Goal: Transaction & Acquisition: Register for event/course

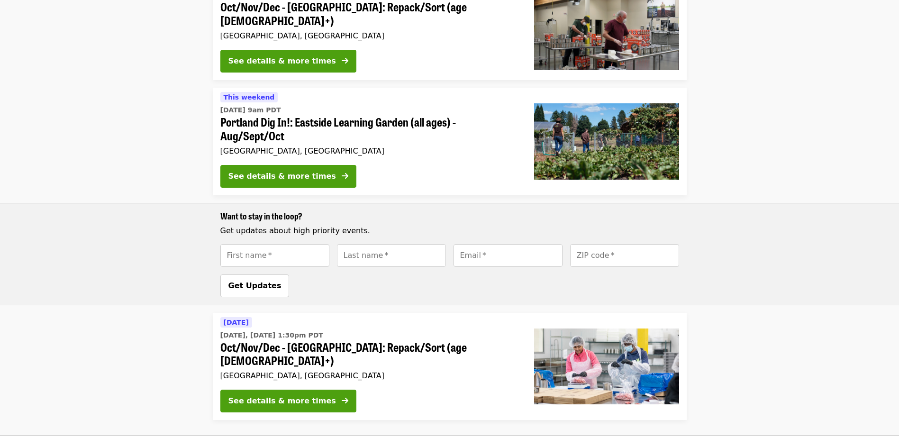
scroll to position [379, 0]
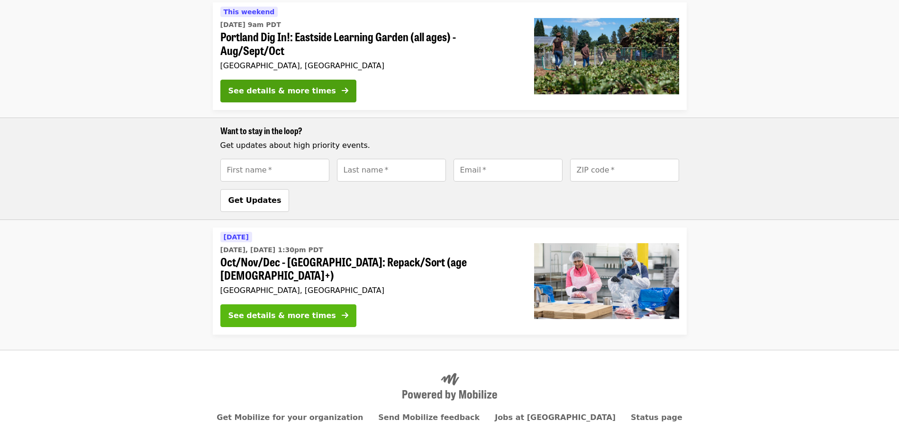
click at [329, 304] on button "See details & more times" at bounding box center [288, 315] width 136 height 23
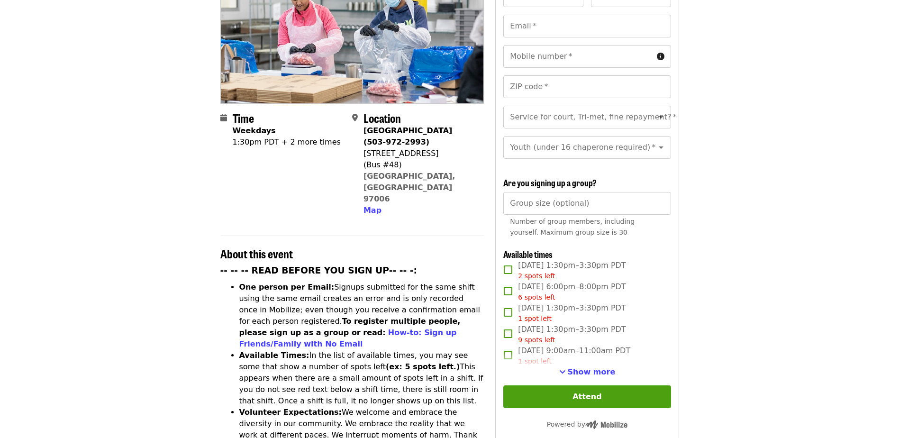
scroll to position [142, 0]
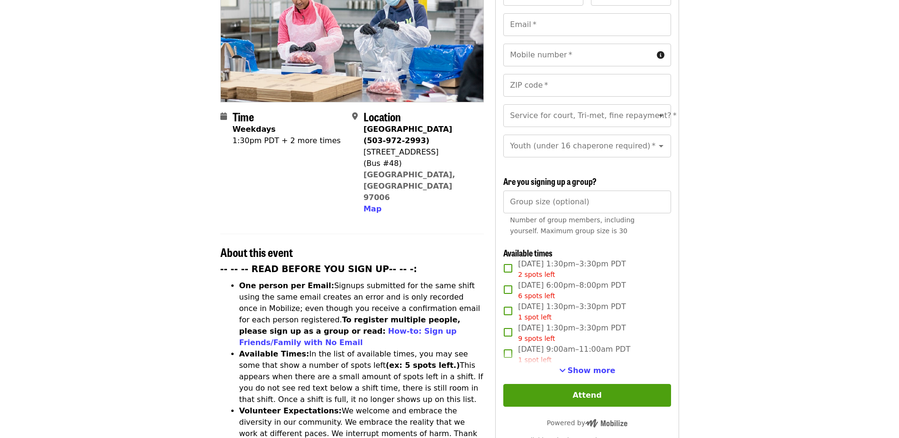
click at [589, 374] on div "First name   * First name * Last name   * Last name * Email   * Email * Mobile …" at bounding box center [586, 254] width 167 height 543
click at [593, 371] on span "Show more" at bounding box center [592, 370] width 48 height 9
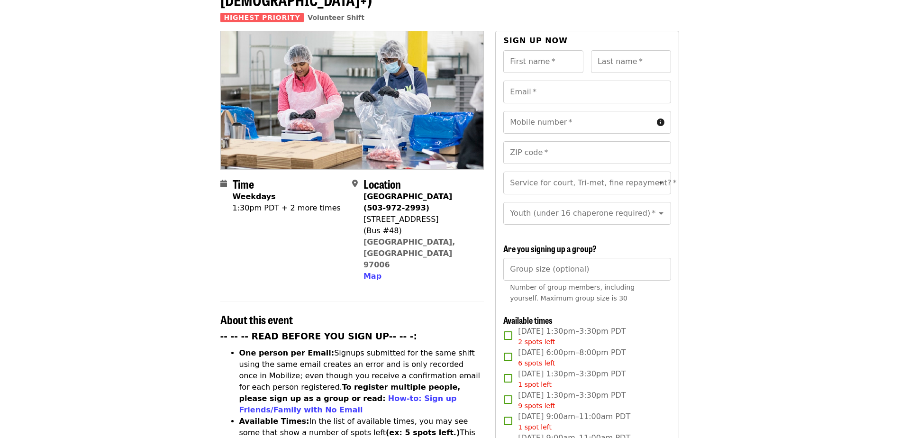
scroll to position [0, 0]
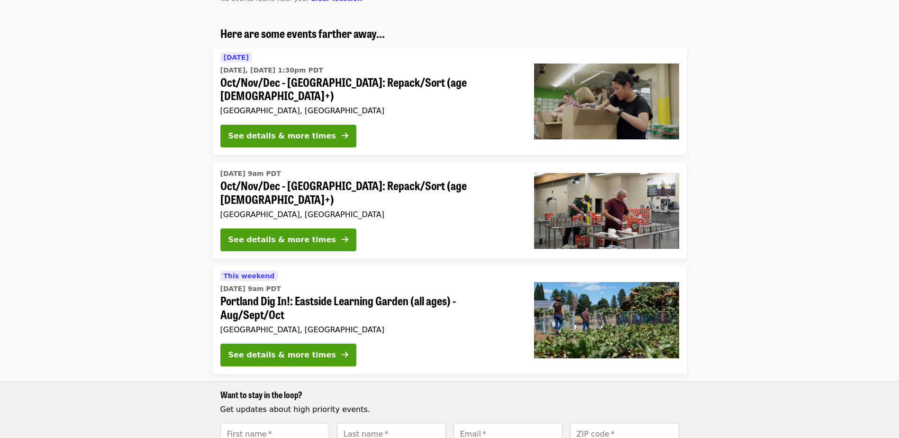
scroll to position [95, 0]
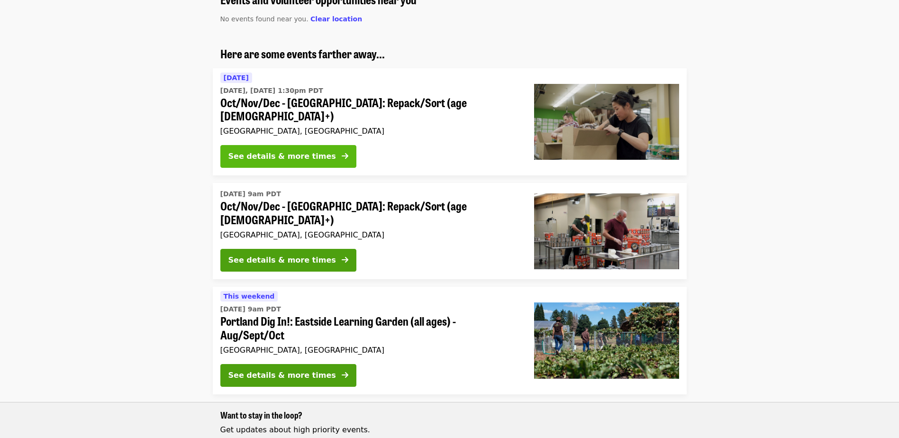
click at [297, 151] on div "See details & more times" at bounding box center [282, 156] width 108 height 11
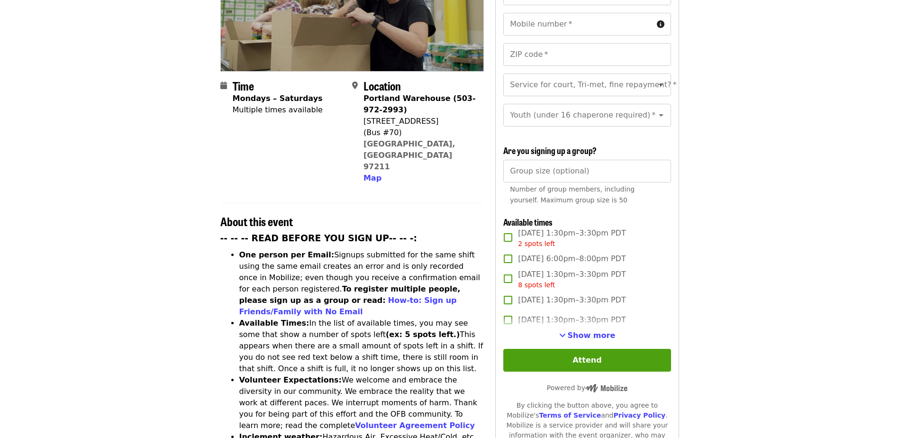
scroll to position [190, 0]
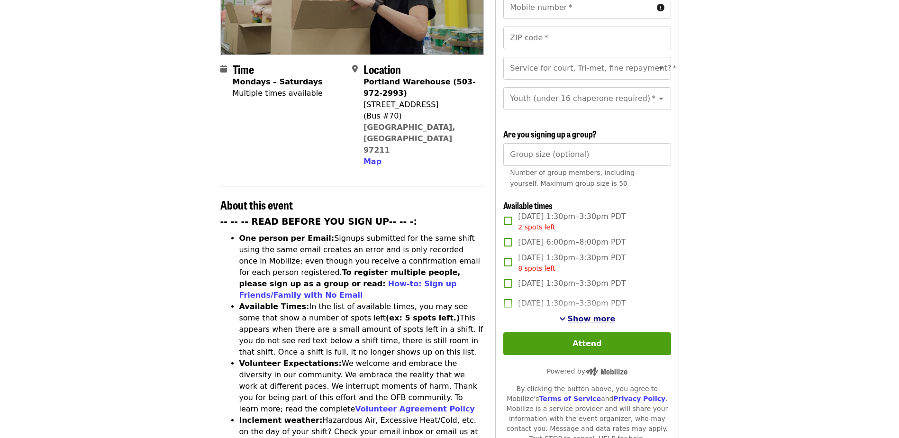
click at [596, 322] on button "Show more" at bounding box center [587, 318] width 56 height 11
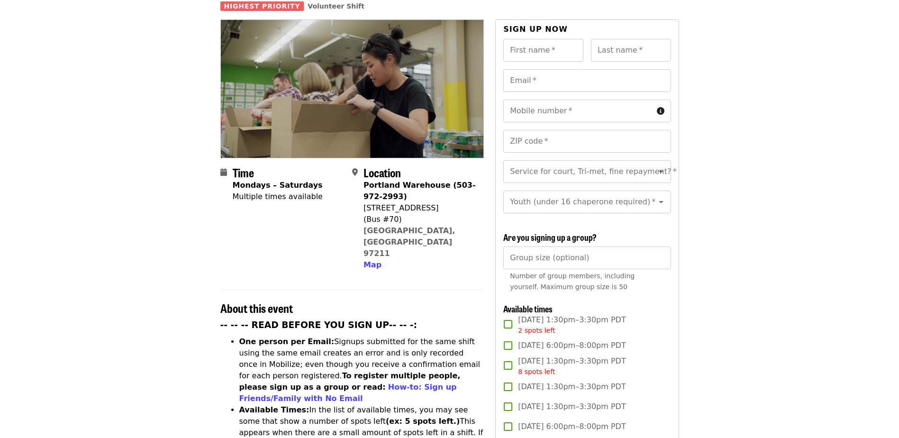
scroll to position [0, 0]
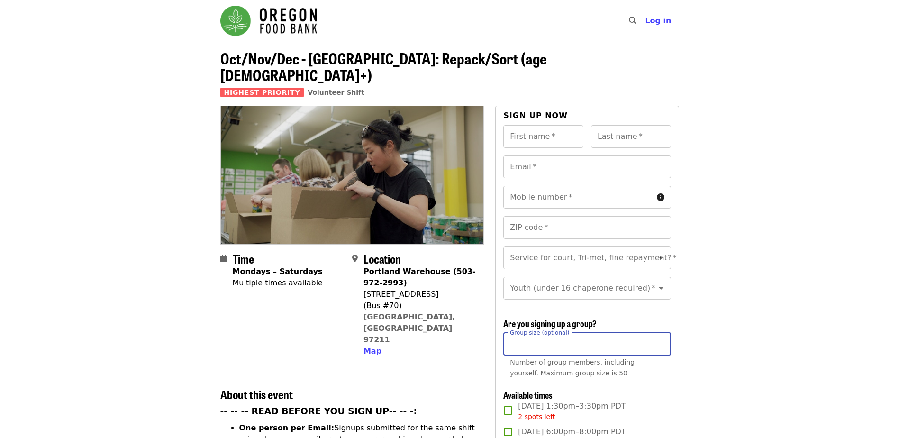
click at [631, 344] on input "Group size (optional)" at bounding box center [586, 344] width 167 height 23
type input "*"
click at [661, 344] on input "*" at bounding box center [586, 344] width 167 height 23
click at [530, 127] on input "First name   *" at bounding box center [543, 136] width 80 height 23
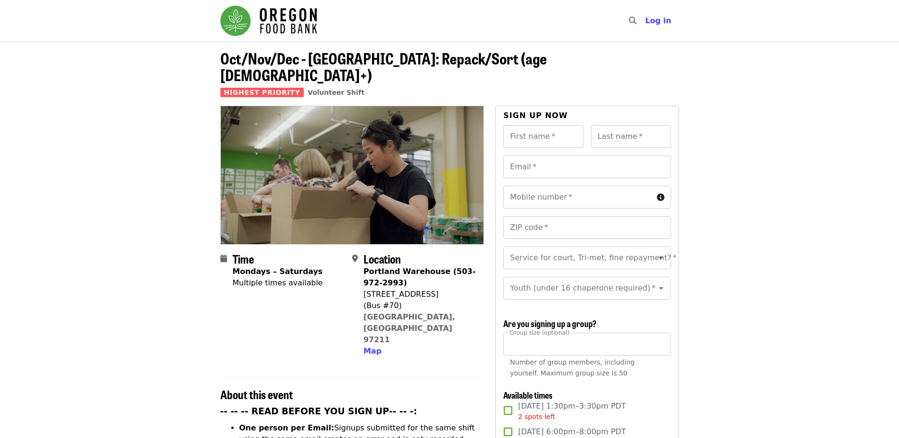
click at [376, 317] on section "Time Mondays – Saturdays Multiple times available Location [GEOGRAPHIC_DATA] (5…" at bounding box center [352, 308] width 264 height 112
click at [376, 346] on span "Map" at bounding box center [372, 350] width 18 height 9
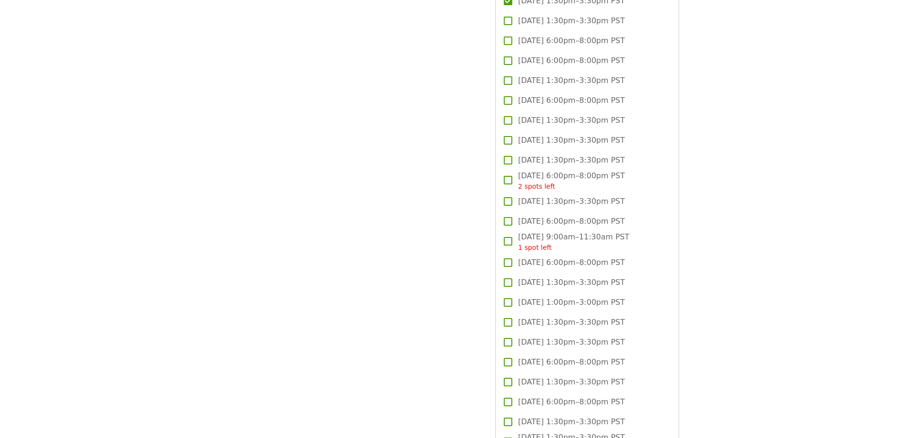
scroll to position [991, 0]
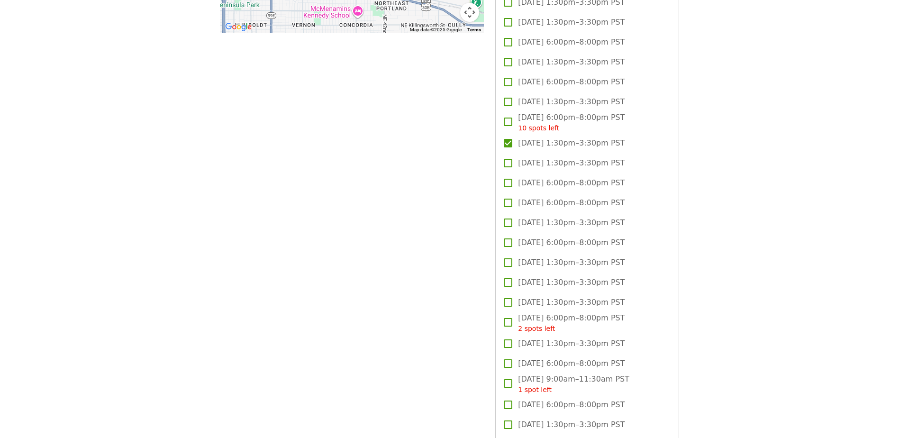
drag, startPoint x: 647, startPoint y: 143, endPoint x: 520, endPoint y: 145, distance: 127.5
click at [520, 145] on label "[DATE] 1:30pm–3:30pm PST" at bounding box center [580, 143] width 165 height 20
copy span "[DATE] 1:30pm–3:30pm PST"
click at [778, 238] on article "Oct/Nov/Dec - [GEOGRAPHIC_DATA]: Repack/Sort (age [DEMOGRAPHIC_DATA]+) Highest …" at bounding box center [449, 291] width 899 height 2481
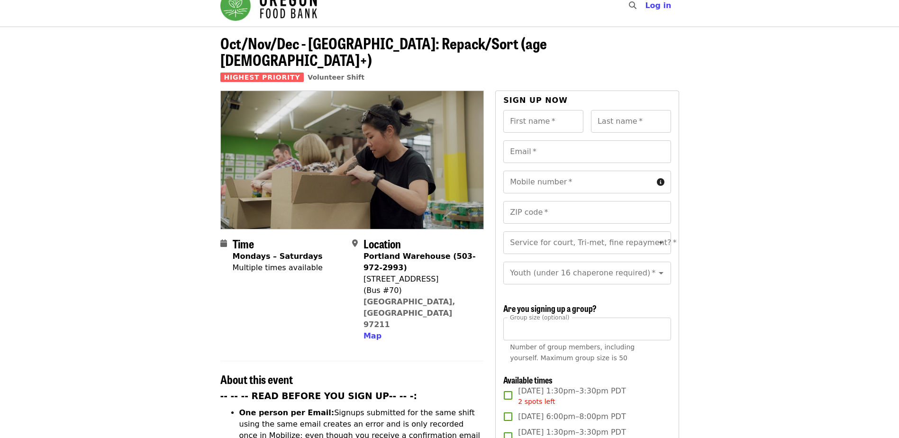
scroll to position [0, 0]
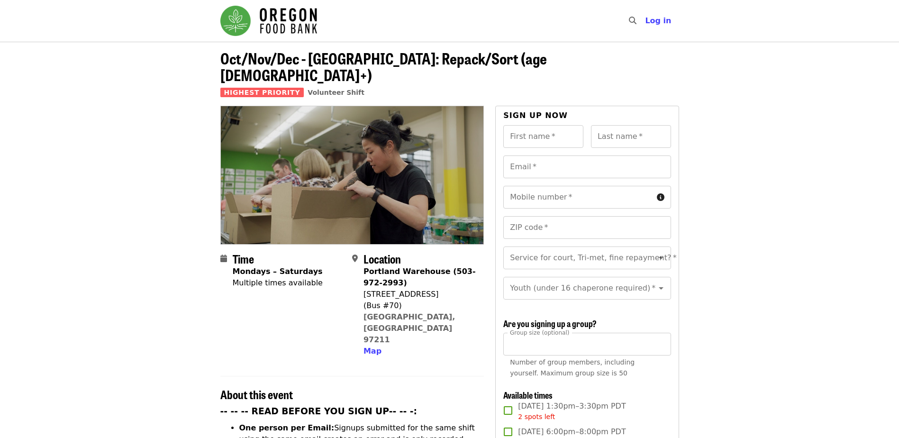
click at [533, 125] on div "First name   * First name *" at bounding box center [543, 136] width 80 height 23
type input "*****"
type input "****"
type input "**********"
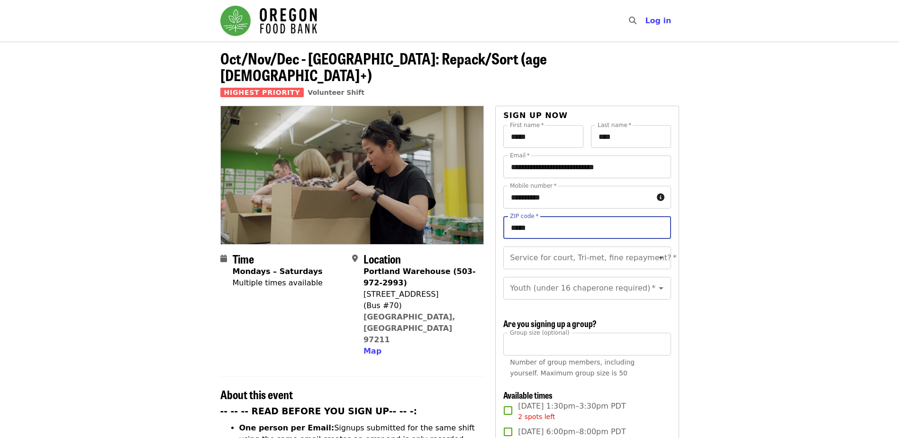
click at [565, 218] on input "*****" at bounding box center [586, 227] width 167 height 23
click at [651, 216] on input "*****" at bounding box center [586, 227] width 167 height 23
type input "*****"
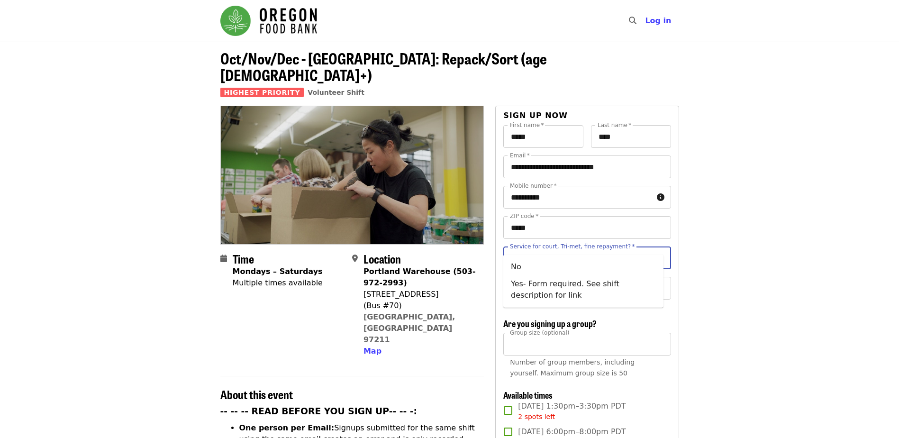
click at [613, 249] on input "Service for court, Tri-met, fine repayment?   *" at bounding box center [575, 258] width 129 height 18
click at [601, 260] on li "No" at bounding box center [583, 266] width 160 height 17
type input "**"
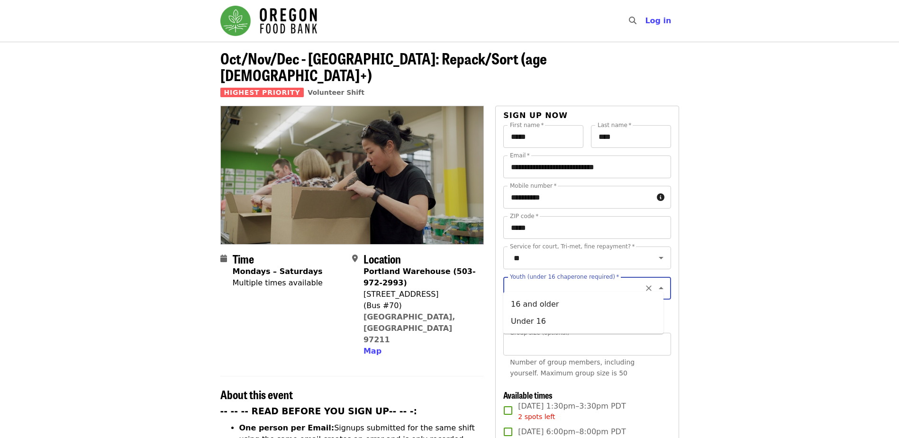
click at [628, 279] on input "Youth (under 16 chaperone required)   *" at bounding box center [575, 288] width 129 height 18
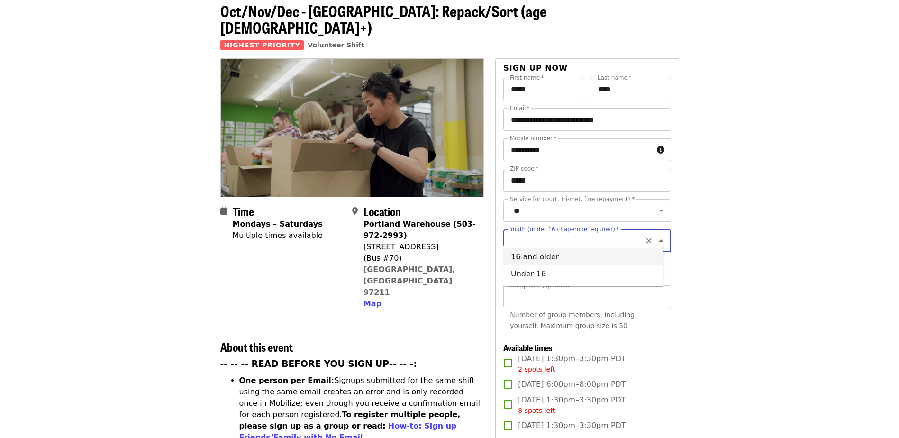
click at [598, 253] on li "16 and older" at bounding box center [583, 256] width 160 height 17
type input "**********"
click at [583, 288] on input "*" at bounding box center [586, 296] width 167 height 23
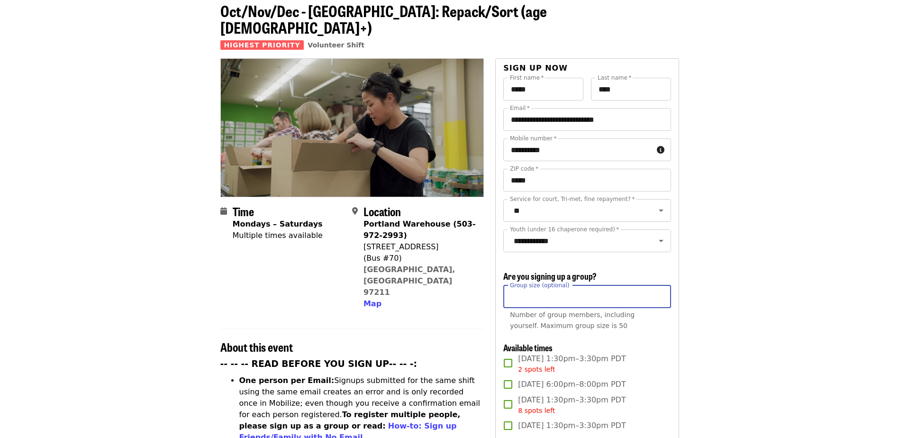
click at [661, 290] on input "*" at bounding box center [586, 296] width 167 height 23
type input "*"
click at [661, 290] on input "*" at bounding box center [586, 296] width 167 height 23
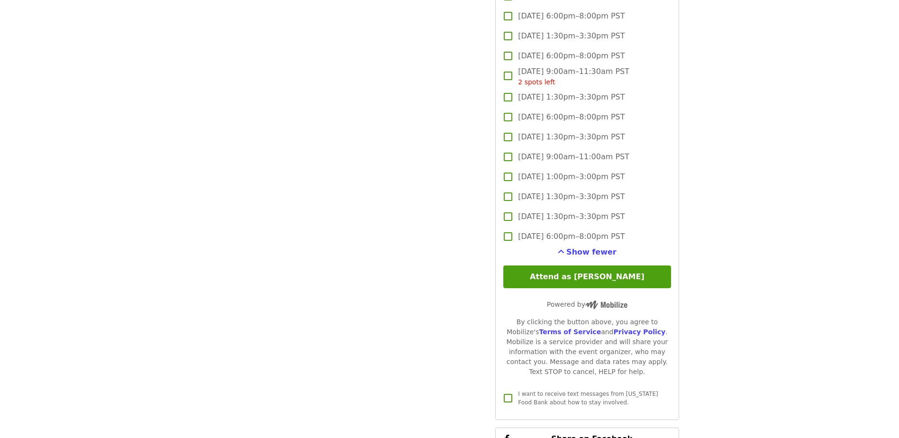
scroll to position [2037, 0]
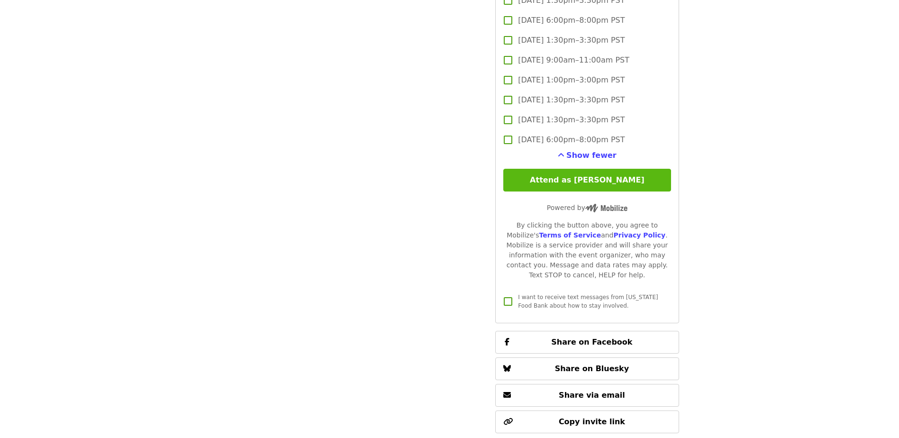
click at [652, 176] on button "Attend as [PERSON_NAME]" at bounding box center [586, 180] width 167 height 23
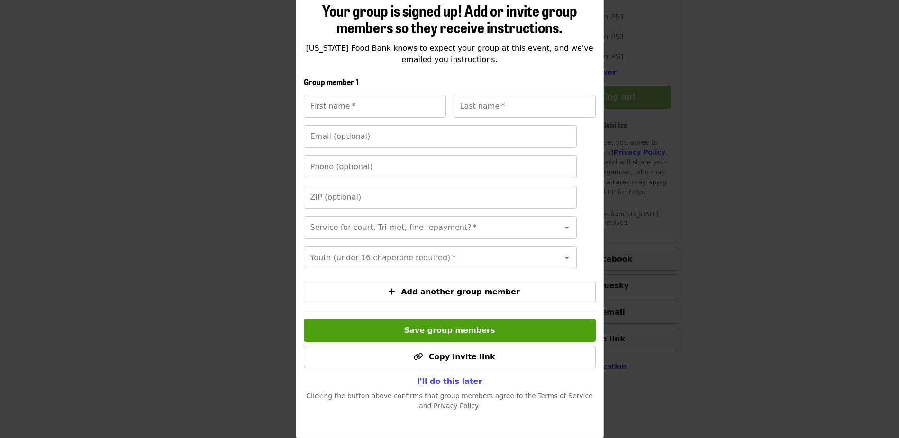
scroll to position [2180, 0]
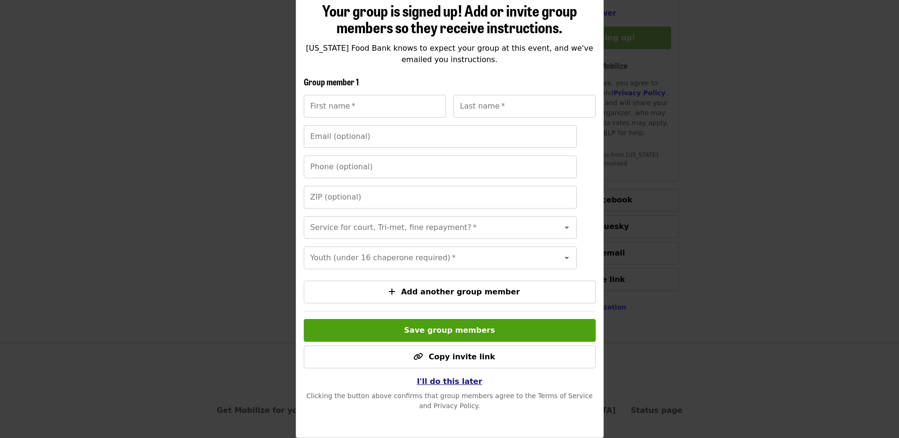
click at [472, 380] on button "I'll do this later" at bounding box center [449, 381] width 81 height 19
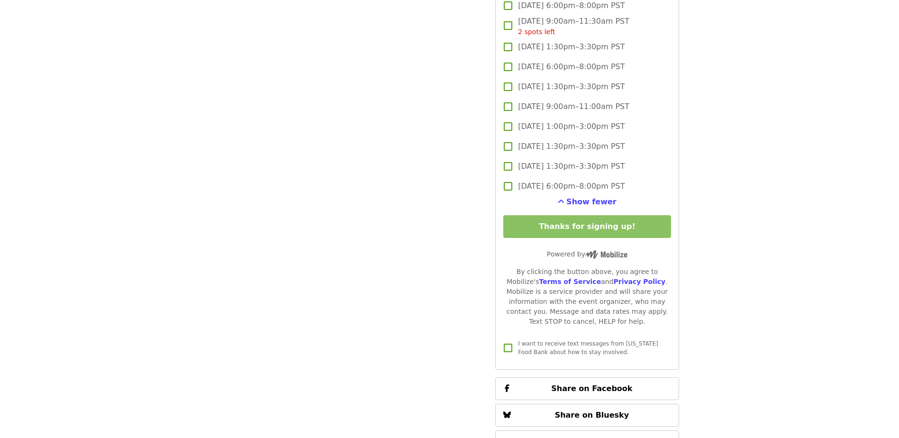
scroll to position [1990, 0]
